Goal: Information Seeking & Learning: Learn about a topic

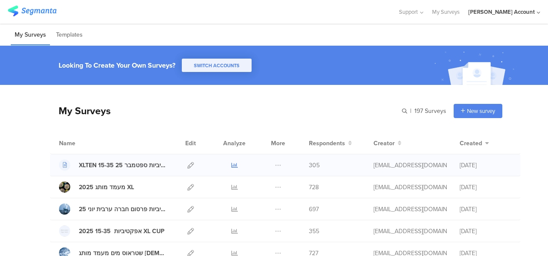
click at [231, 163] on icon at bounding box center [234, 165] width 6 height 6
click at [148, 6] on div at bounding box center [199, 12] width 382 height 14
click at [231, 163] on icon at bounding box center [234, 165] width 6 height 6
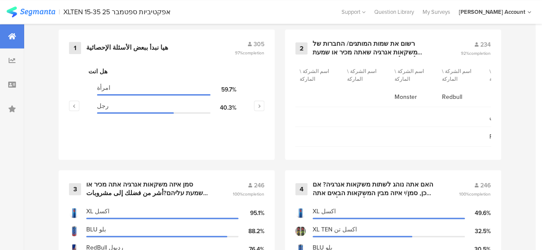
scroll to position [388, 0]
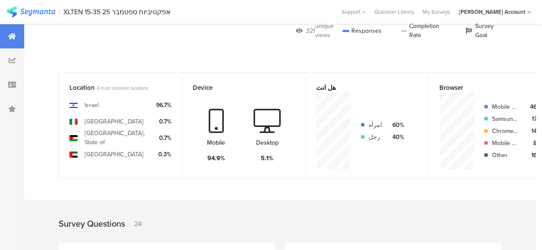
scroll to position [302, 0]
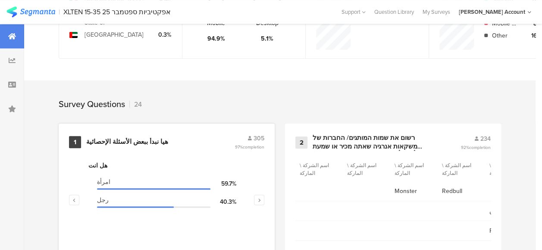
click at [142, 146] on div "هيا نبدأ ببعض الأسئلة الإحصائية" at bounding box center [127, 141] width 82 height 9
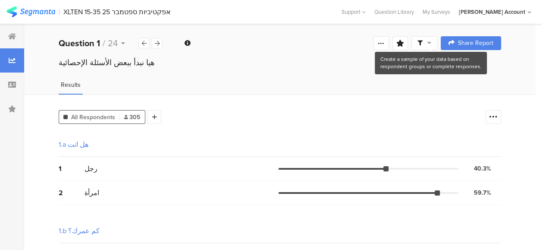
click at [431, 43] on icon at bounding box center [429, 43] width 4 height 6
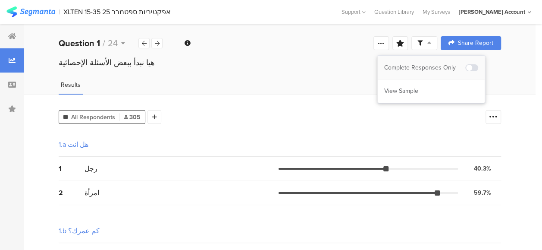
click at [434, 68] on div "Complete Responses Only" at bounding box center [424, 67] width 81 height 9
click at [237, 122] on div at bounding box center [271, 125] width 542 height 250
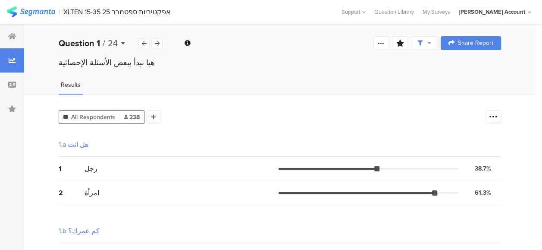
click at [123, 43] on icon at bounding box center [123, 43] width 4 height 6
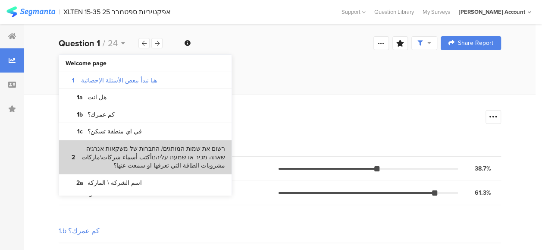
click at [148, 154] on bdi "רשום את שמות המותגים/ החברות של משקאות אנרגיה שאתה מכיר או שמעת עליהםأكتب أسماء…" at bounding box center [153, 156] width 144 height 25
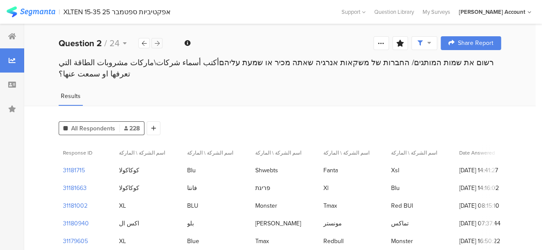
click at [158, 41] on icon at bounding box center [157, 44] width 5 height 6
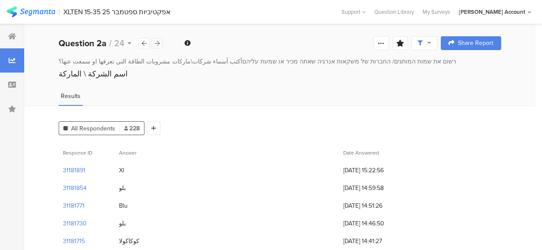
click at [158, 41] on icon at bounding box center [157, 44] width 5 height 6
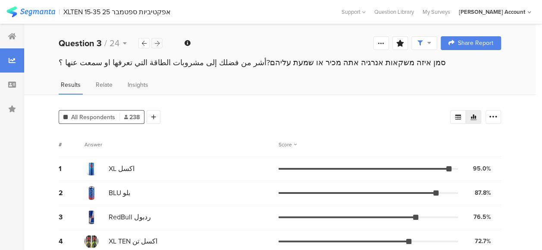
click at [158, 41] on icon at bounding box center [157, 44] width 5 height 6
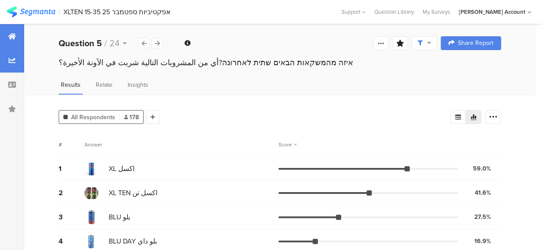
click at [13, 33] on icon at bounding box center [12, 36] width 8 height 7
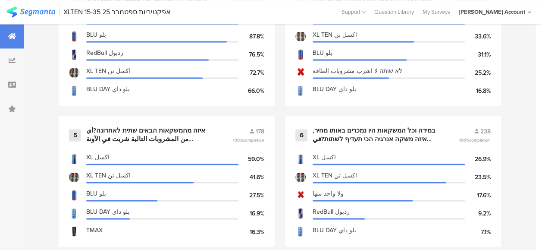
scroll to position [603, 0]
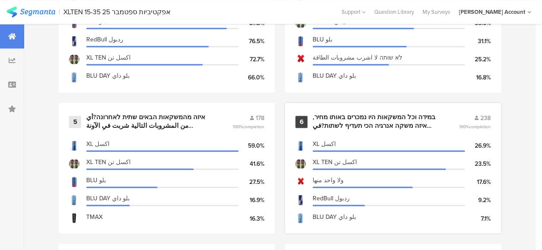
click at [346, 128] on div "במידה וכל המשקאות היו נמכרים באותו מחיר, איזה משקה אנרגיה הכי תעדיף לשתות?في حا…" at bounding box center [374, 121] width 125 height 17
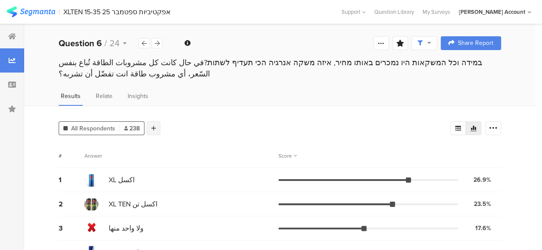
click at [156, 128] on div at bounding box center [154, 128] width 14 height 14
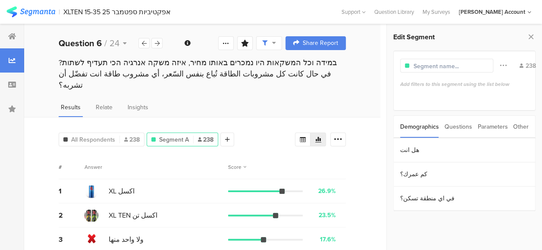
click at [493, 130] on div "Parameters" at bounding box center [492, 127] width 30 height 22
click at [406, 153] on section "c" at bounding box center [464, 150] width 141 height 24
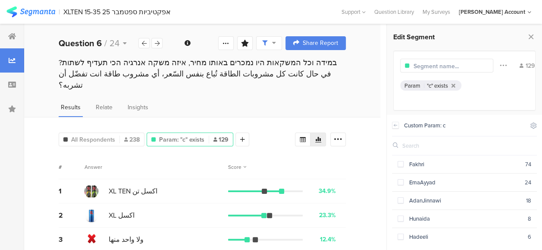
click at [13, 37] on icon at bounding box center [12, 36] width 8 height 7
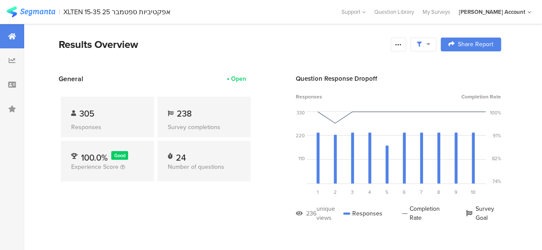
click at [187, 111] on span "238" at bounding box center [184, 113] width 15 height 13
click at [227, 194] on div "305 Responses 238 Survey completions 100.0% Good Experience Score 24 Number of …" at bounding box center [156, 141] width 194 height 114
click at [278, 52] on div "Results Overview" at bounding box center [223, 45] width 328 height 16
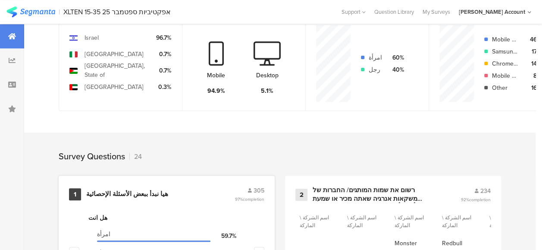
scroll to position [302, 0]
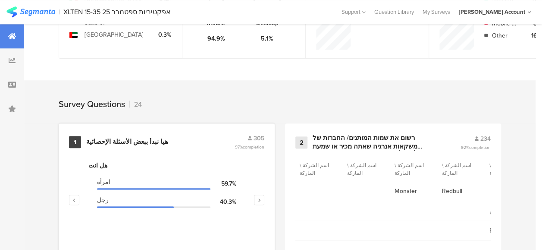
click at [136, 146] on div "هيا نبدأ ببعض الأسئلة الإحصائية" at bounding box center [127, 141] width 82 height 9
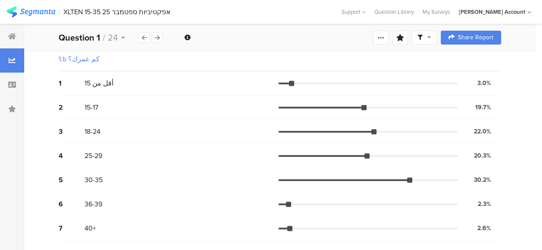
scroll to position [172, 0]
click at [314, 49] on div "Welcome page 1 هيا نبدأ ببعض الأسئلة الإحصائية 1a هل انت 1b كم عمرك؟ 1c في اي م…" at bounding box center [279, 38] width 511 height 28
